Goal: Task Accomplishment & Management: Use online tool/utility

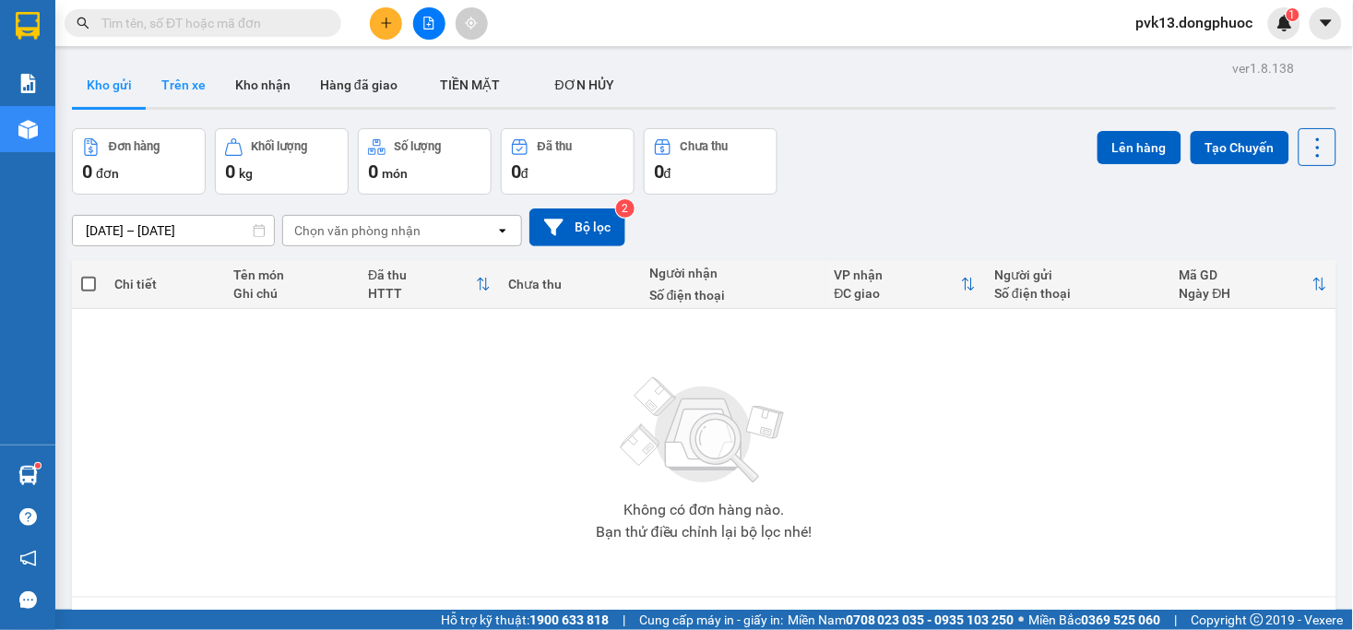
click at [158, 83] on button "Trên xe" at bounding box center [184, 85] width 74 height 44
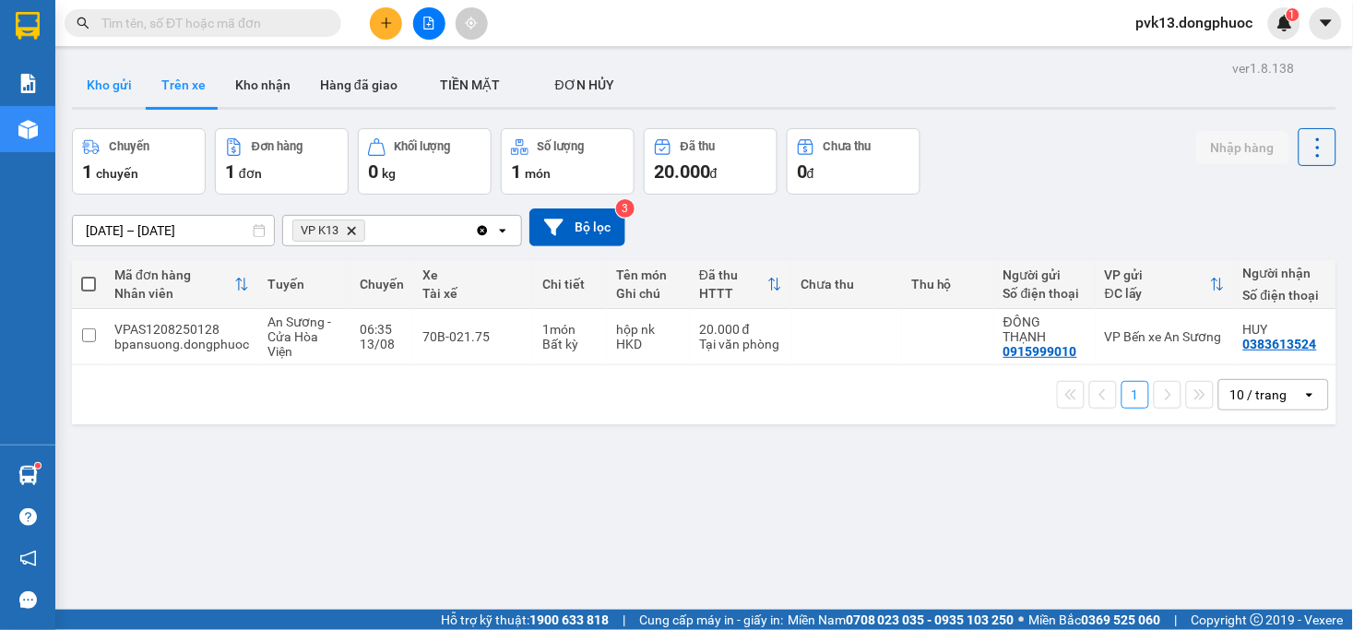
click at [113, 90] on button "Kho gửi" at bounding box center [109, 85] width 75 height 44
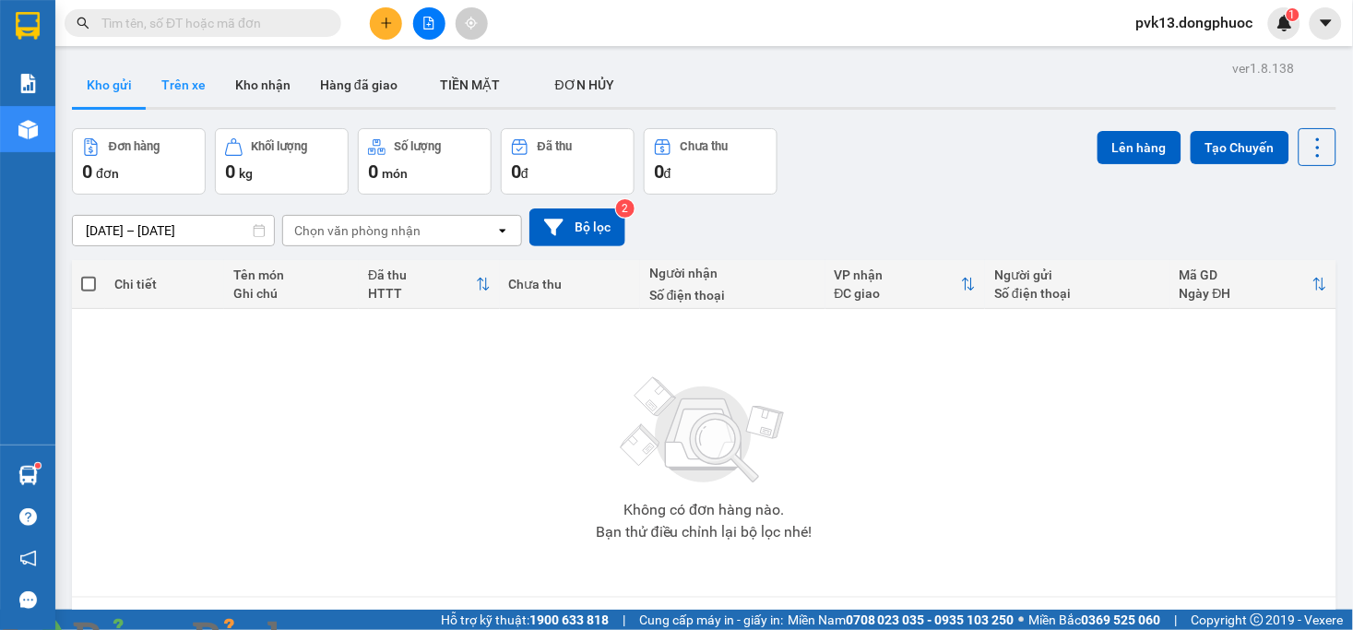
click at [168, 72] on button "Trên xe" at bounding box center [184, 85] width 74 height 44
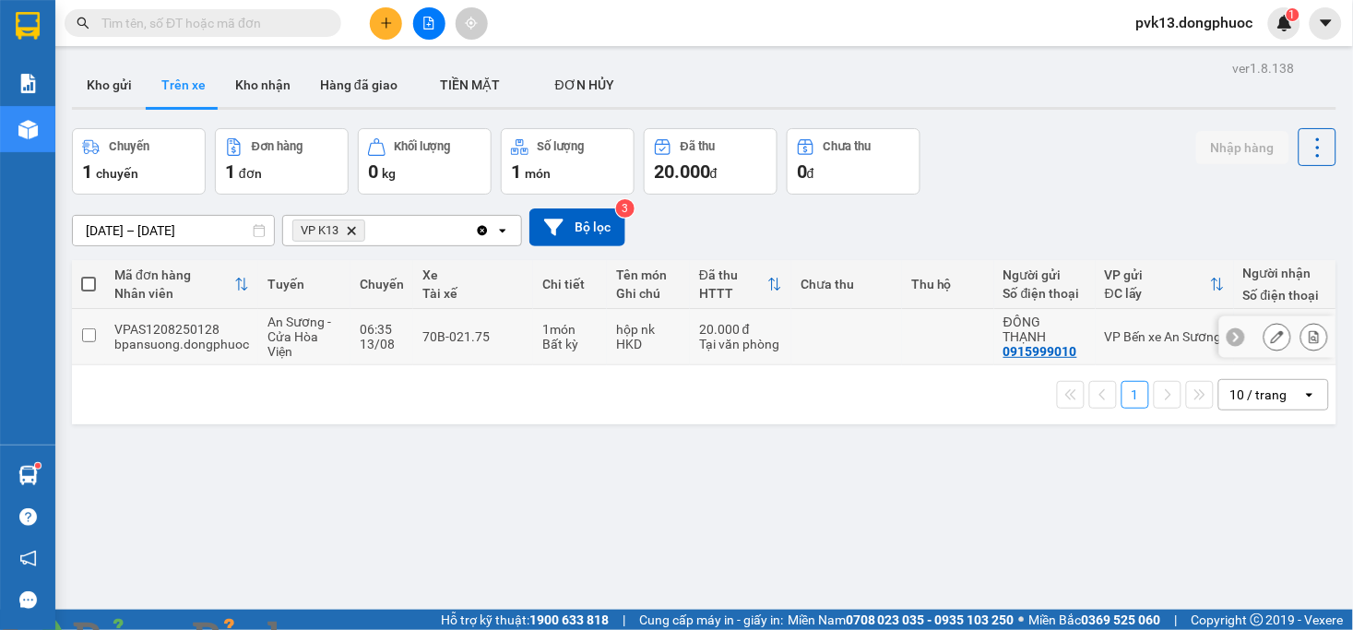
click at [502, 346] on td "70B-021.75" at bounding box center [473, 337] width 120 height 56
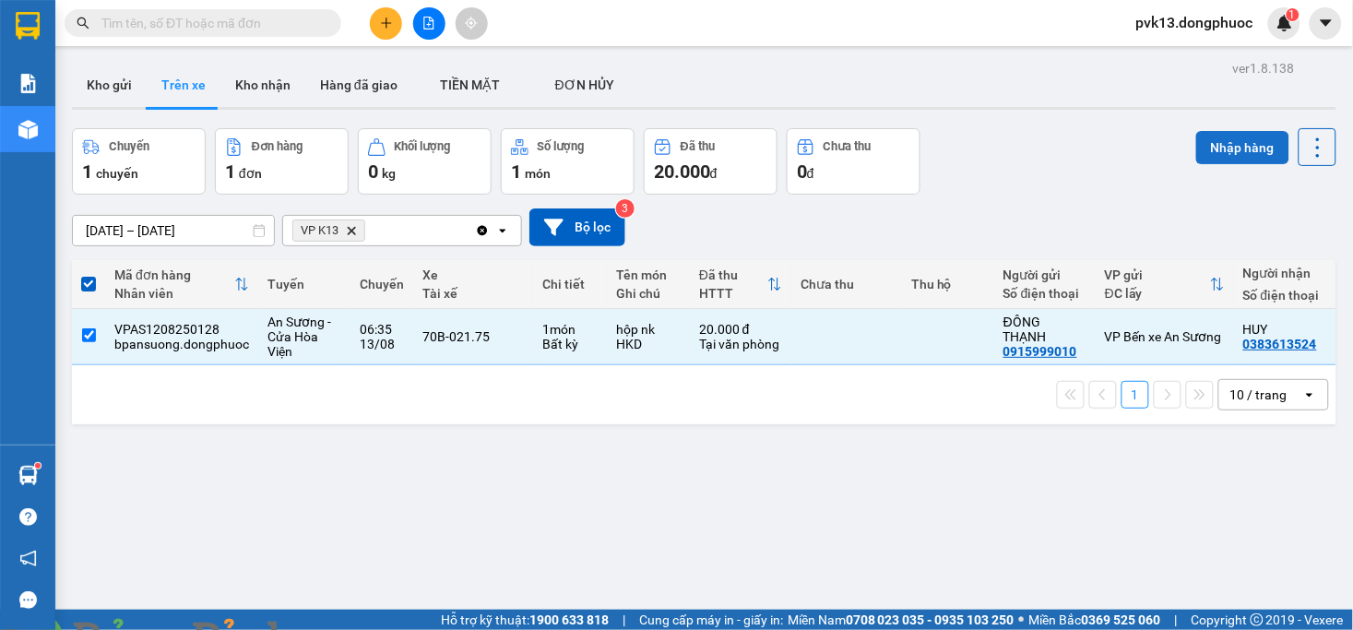
click at [1196, 148] on button "Nhập hàng" at bounding box center [1242, 147] width 93 height 33
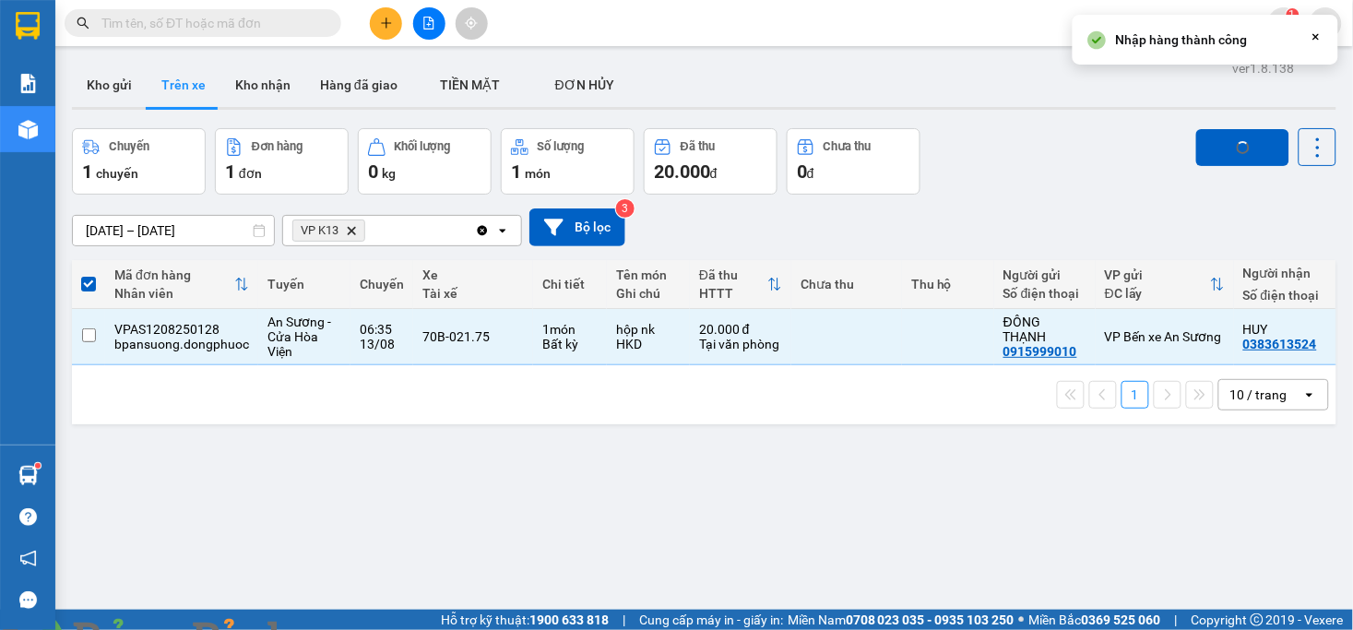
checkbox input "false"
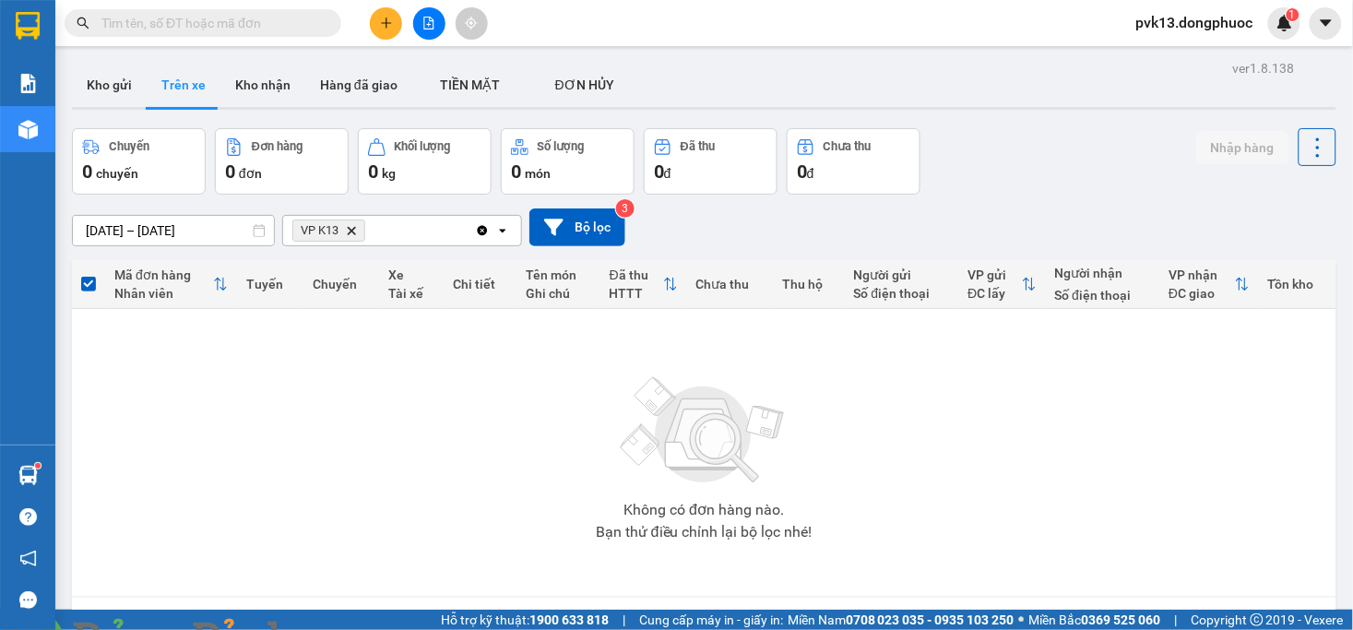
click at [339, 629] on img at bounding box center [333, 640] width 11 height 11
